Goal: Information Seeking & Learning: Learn about a topic

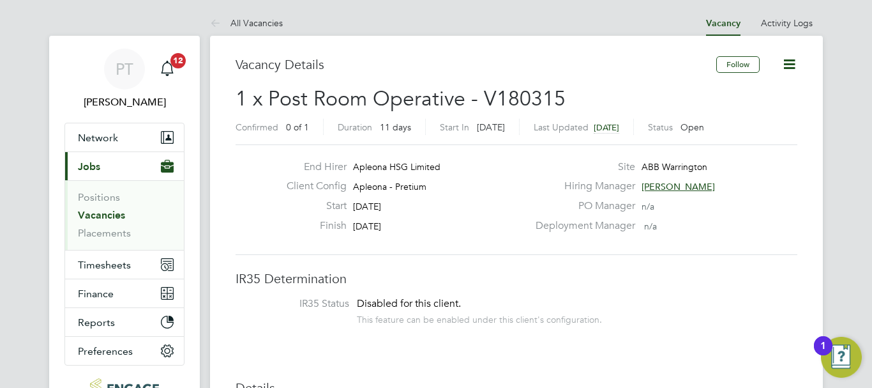
click at [98, 215] on link "Vacancies" at bounding box center [101, 215] width 47 height 12
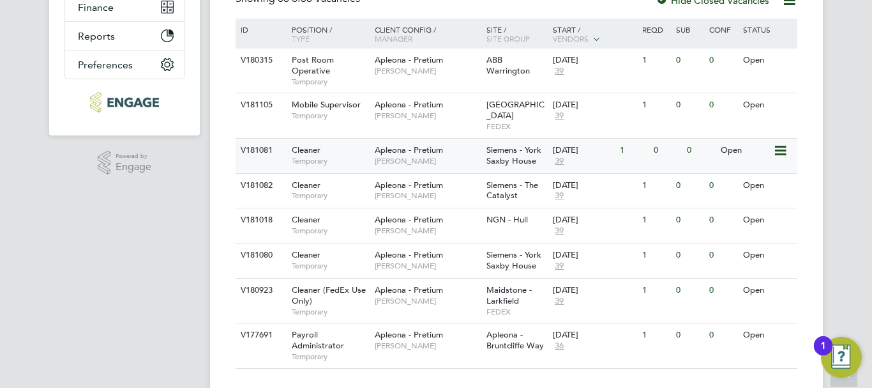
scroll to position [303, 0]
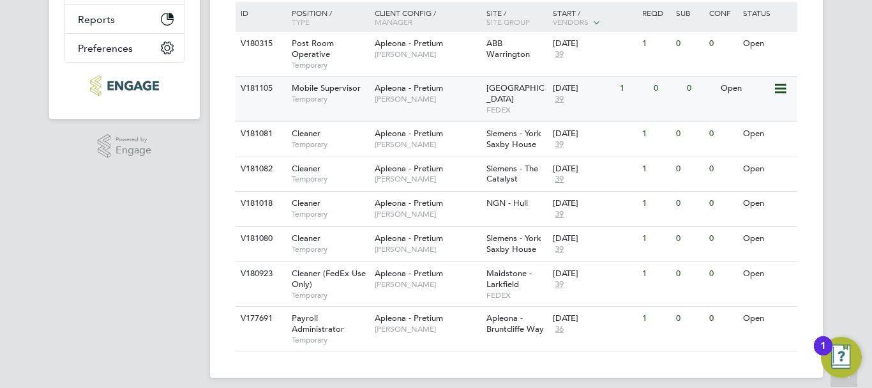
click at [506, 88] on span "[GEOGRAPHIC_DATA]" at bounding box center [515, 93] width 58 height 22
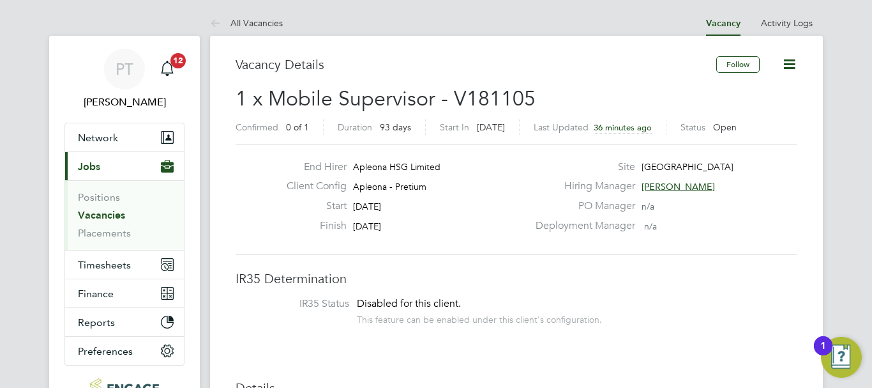
click at [105, 215] on link "Vacancies" at bounding box center [101, 215] width 47 height 12
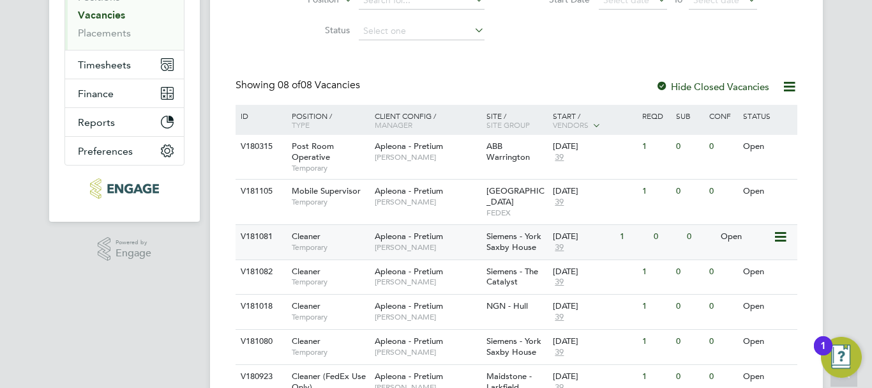
scroll to position [255, 0]
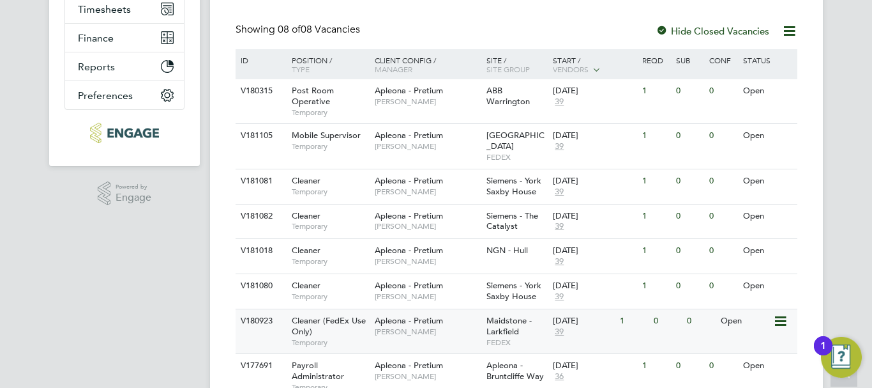
click at [502, 315] on span "Maidstone - Larkfield" at bounding box center [508, 326] width 45 height 22
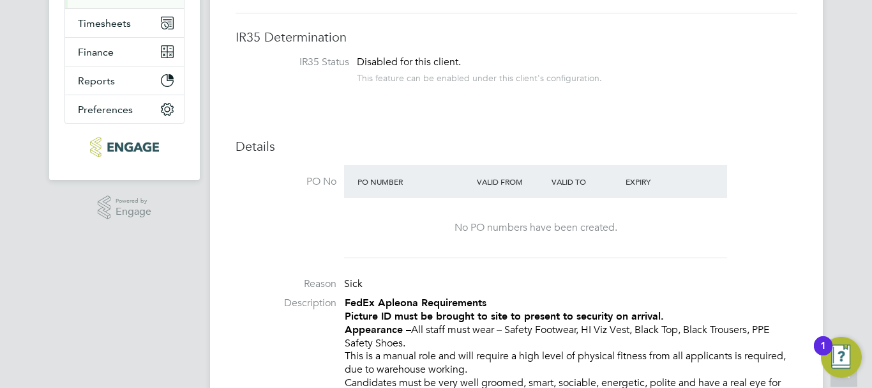
scroll to position [447, 0]
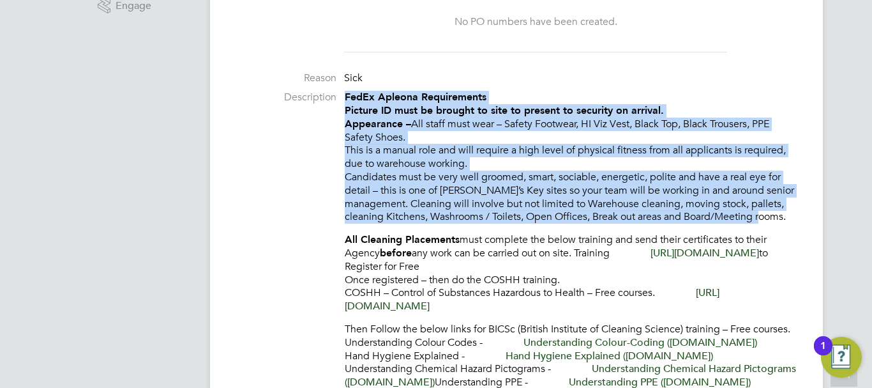
drag, startPoint x: 345, startPoint y: 99, endPoint x: 787, endPoint y: 215, distance: 457.3
click at [787, 215] on p "FedEx Apleona Requirements Picture ID must be brought to site to present to sec…" at bounding box center [571, 157] width 453 height 133
copy p "FedEx Apleona Requirements Picture ID must be brought to site to present to sec…"
